Goal: Navigation & Orientation: Find specific page/section

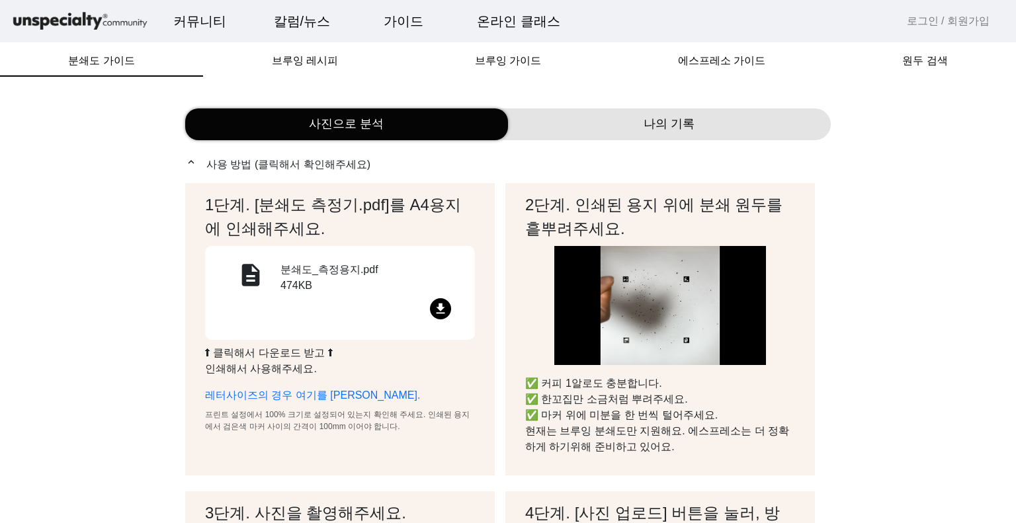
click at [693, 133] on div "나의 기록" at bounding box center [669, 125] width 323 height 32
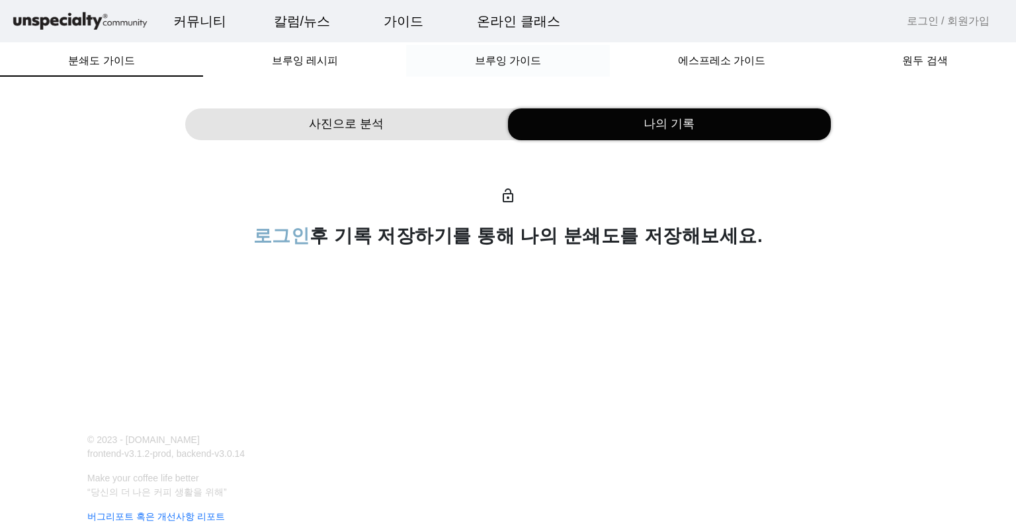
click at [506, 56] on span "브루잉 가이드" at bounding box center [508, 61] width 66 height 11
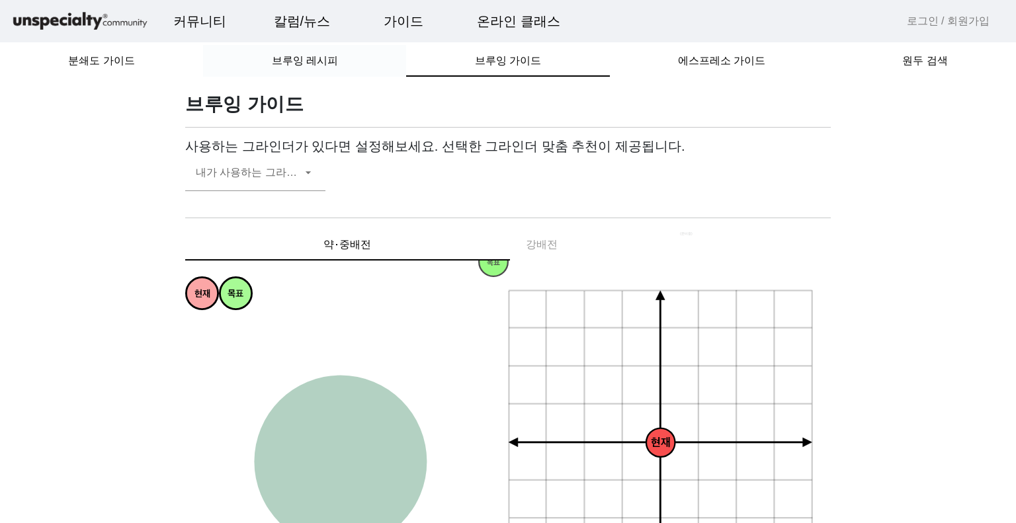
click at [357, 61] on div "브루잉 레시피" at bounding box center [304, 61] width 203 height 32
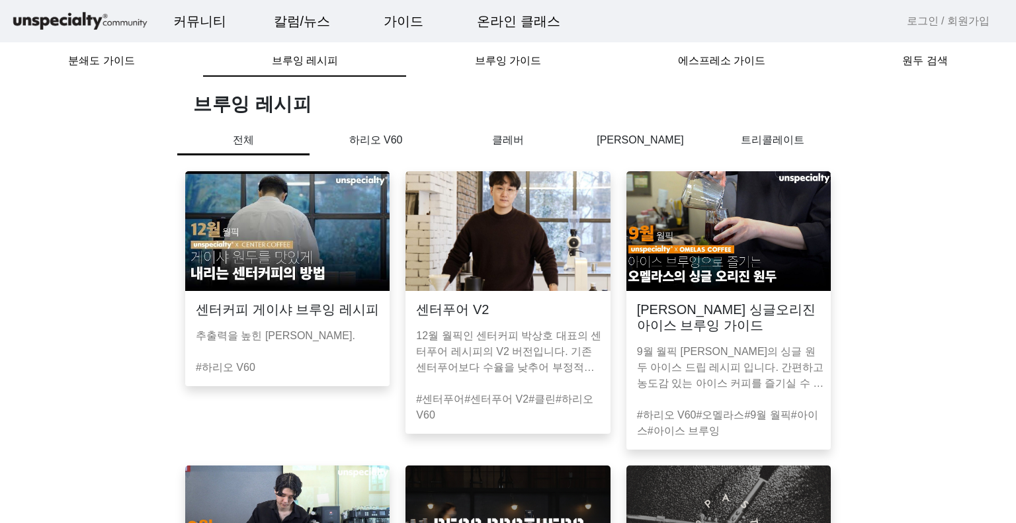
click at [75, 24] on img at bounding box center [80, 21] width 139 height 23
